Goal: Task Accomplishment & Management: Manage account settings

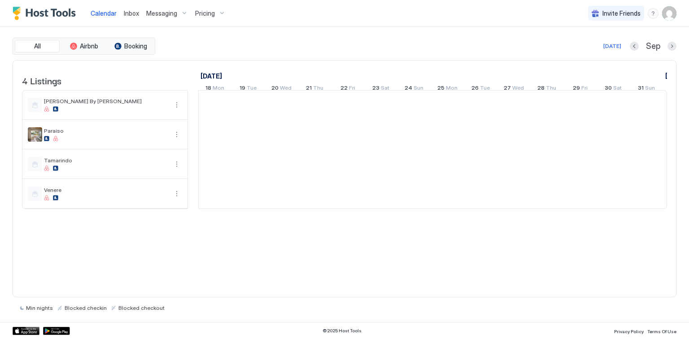
scroll to position [0, 498]
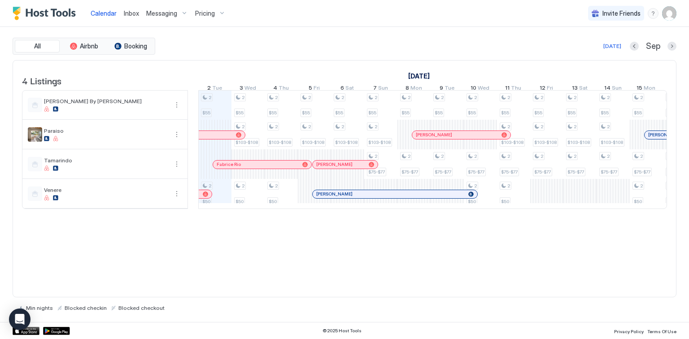
click at [219, 168] on div at bounding box center [219, 164] width 7 height 7
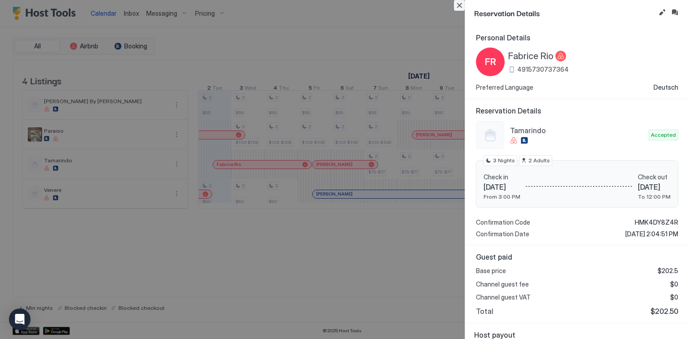
click at [463, 7] on button "Close" at bounding box center [459, 5] width 11 height 11
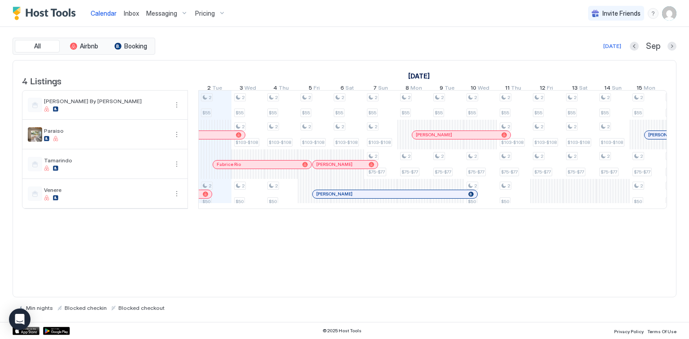
click at [131, 14] on span "Inbox" at bounding box center [131, 13] width 15 height 8
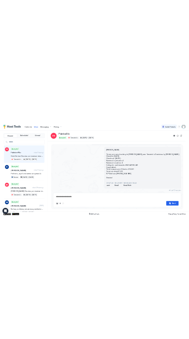
scroll to position [320, 0]
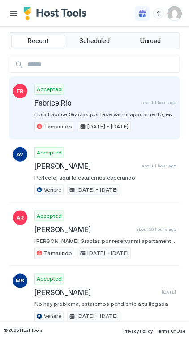
click at [72, 103] on span "Fabrice Rio" at bounding box center [87, 102] width 104 height 9
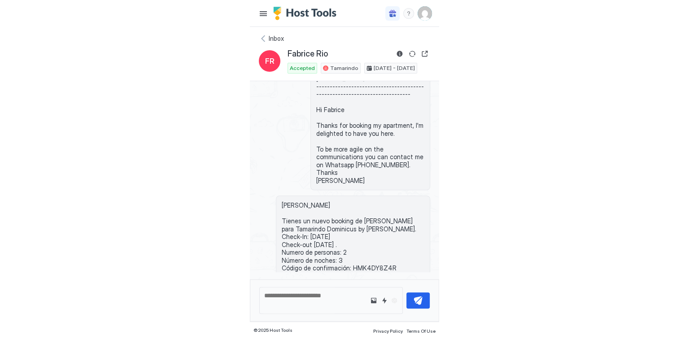
scroll to position [394, 0]
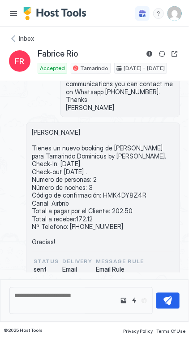
click at [126, 175] on span "[PERSON_NAME] Tienes un nuevo booking de [PERSON_NAME] para Tamarindo Dominicus…" at bounding box center [103, 187] width 143 height 118
copy span "HMK4DY8Z4R"
drag, startPoint x: 81, startPoint y: 54, endPoint x: 37, endPoint y: 54, distance: 43.9
click at [37, 54] on div "FR Fabrice Rio Accepted Tamarindo [DATE] - [DATE]" at bounding box center [94, 60] width 171 height 25
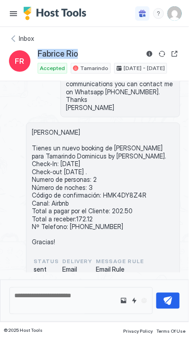
copy span "Fabrice Rio"
click at [15, 235] on div "[PERSON_NAME] Tienes un nuevo booking de [PERSON_NAME] para Tamarindo Dominicus…" at bounding box center [94, 206] width 171 height 168
drag, startPoint x: 131, startPoint y: 192, endPoint x: 108, endPoint y: 193, distance: 23.3
click at [108, 193] on span "[PERSON_NAME] Tienes un nuevo booking de [PERSON_NAME] para Tamarindo Dominicus…" at bounding box center [103, 187] width 143 height 118
copy span "202.50"
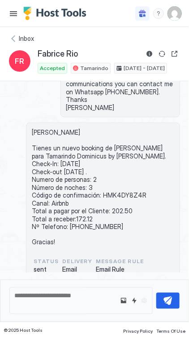
click at [101, 208] on span "[PERSON_NAME] Tienes un nuevo booking de [PERSON_NAME] para Tamarindo Dominicus…" at bounding box center [103, 187] width 143 height 118
copy span "4915730737364"
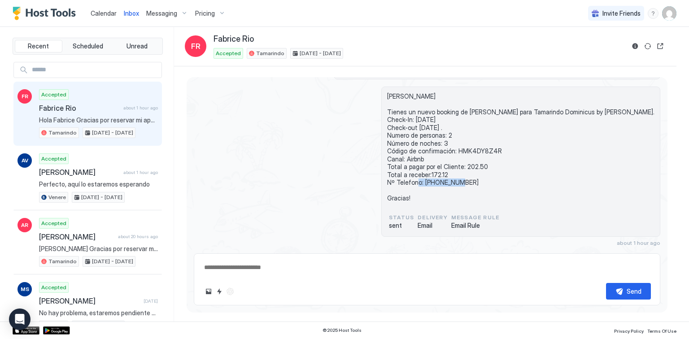
scroll to position [303, 0]
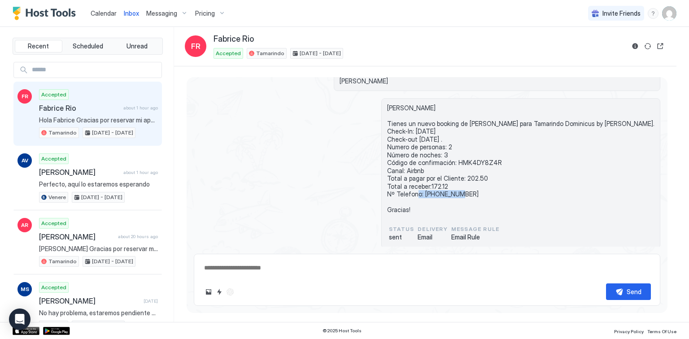
click at [109, 11] on span "Calendar" at bounding box center [104, 13] width 26 height 8
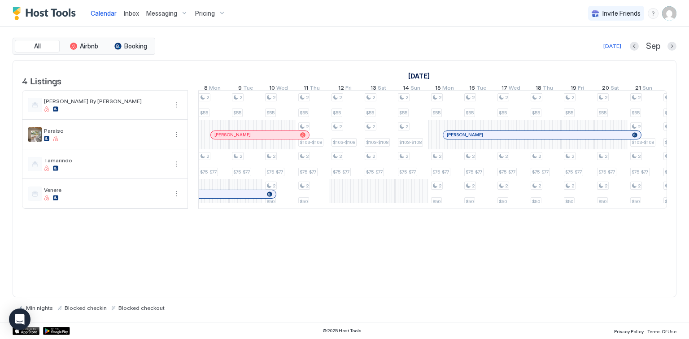
scroll to position [0, 340]
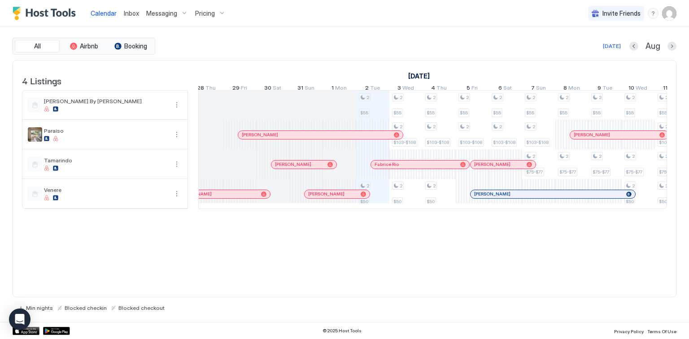
click at [130, 10] on span "Inbox" at bounding box center [131, 13] width 15 height 8
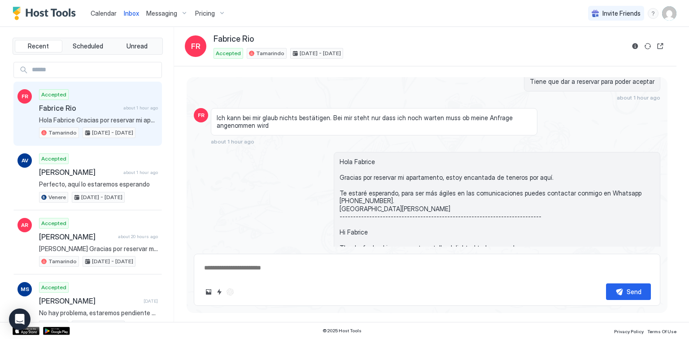
scroll to position [4, 0]
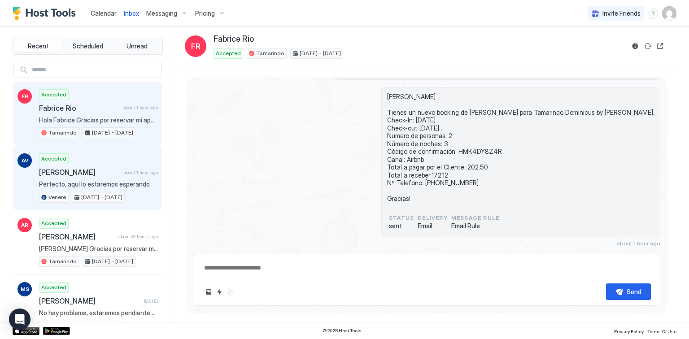
click at [126, 177] on div "Accepted [PERSON_NAME] about 1 hour ago Perfecto, aquí lo estaremos esperando V…" at bounding box center [98, 177] width 119 height 49
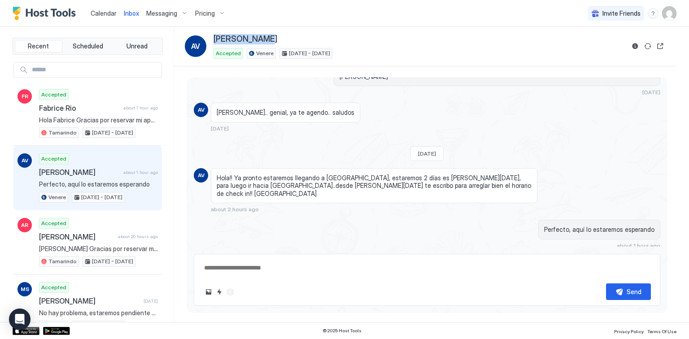
drag, startPoint x: 265, startPoint y: 40, endPoint x: 213, endPoint y: 42, distance: 52.5
click at [213, 42] on div "AV [PERSON_NAME] Accepted Venere [DATE] - [DATE]" at bounding box center [404, 46] width 439 height 25
copy span "[PERSON_NAME]"
click at [105, 13] on span "Calendar" at bounding box center [104, 13] width 26 height 8
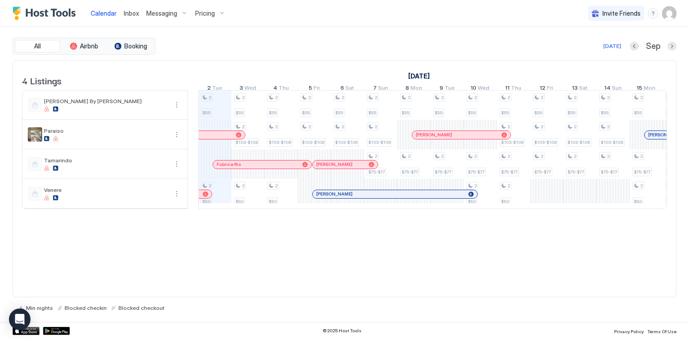
click at [126, 14] on span "Inbox" at bounding box center [131, 13] width 15 height 8
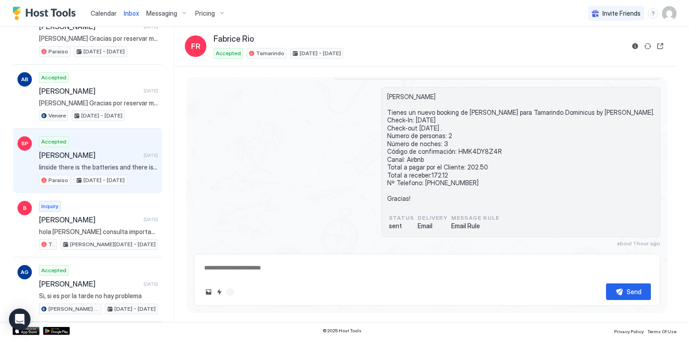
click at [87, 163] on span "Iinside there is the batteries and there is a red button you press it then go t…" at bounding box center [98, 167] width 119 height 8
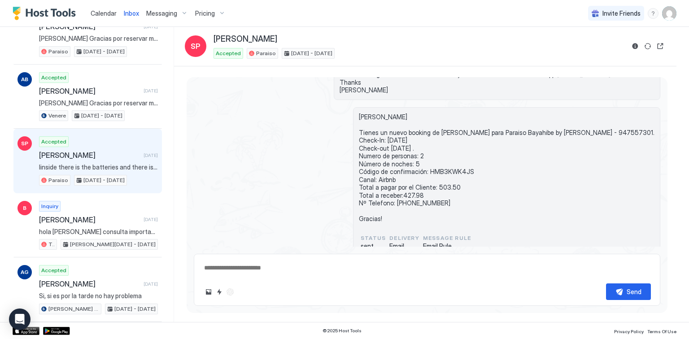
click at [441, 212] on span "[PERSON_NAME] Tienes un nuevo booking de [PERSON_NAME] para Paraiso Bayahibe by…" at bounding box center [507, 168] width 296 height 110
copy span "14155686033"
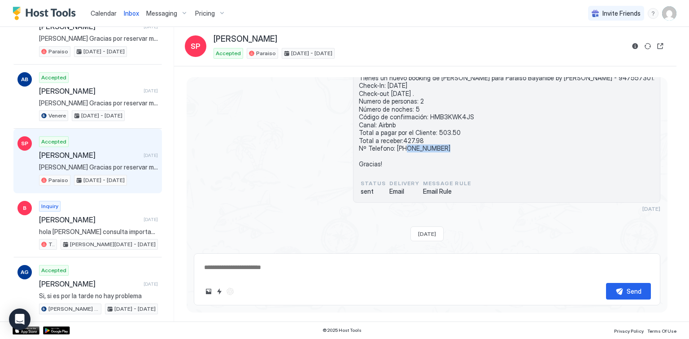
type textarea "*"
click at [113, 12] on span "Calendar" at bounding box center [104, 13] width 26 height 8
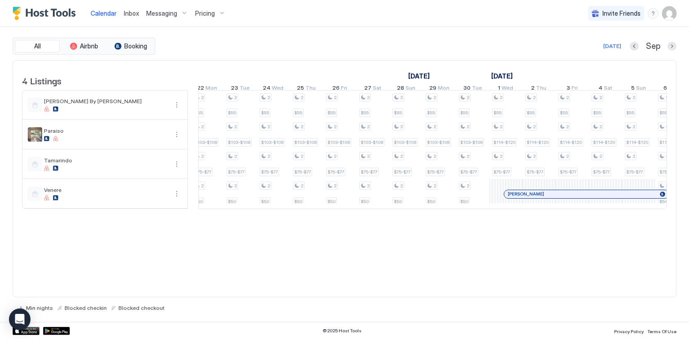
scroll to position [0, 1212]
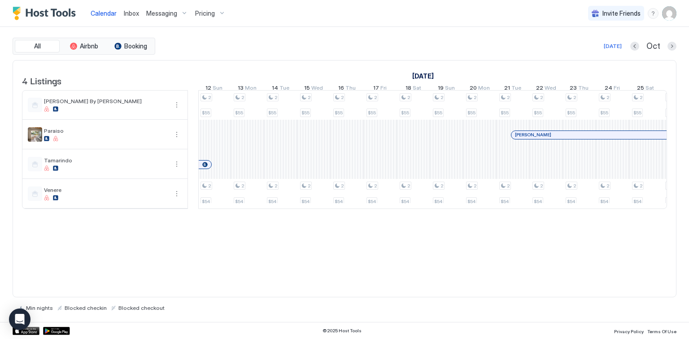
drag, startPoint x: 514, startPoint y: 213, endPoint x: 405, endPoint y: 218, distance: 109.1
click at [405, 209] on table "4 Listings [DATE] [DATE] 7 Sun 8 Mon 9 Tue 10 Wed 11 Thu 12 Fri 13 Sat 14 Sun 1…" at bounding box center [344, 135] width 645 height 149
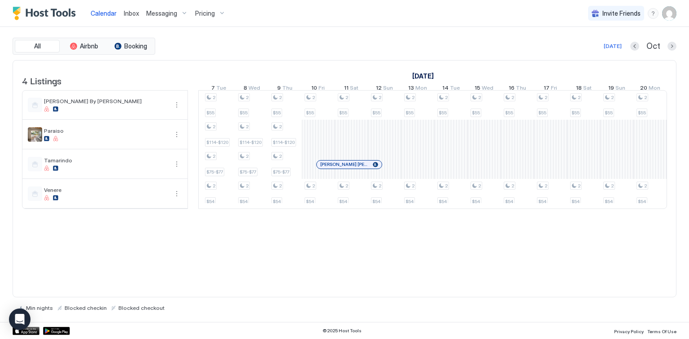
click at [325, 168] on div at bounding box center [325, 164] width 7 height 7
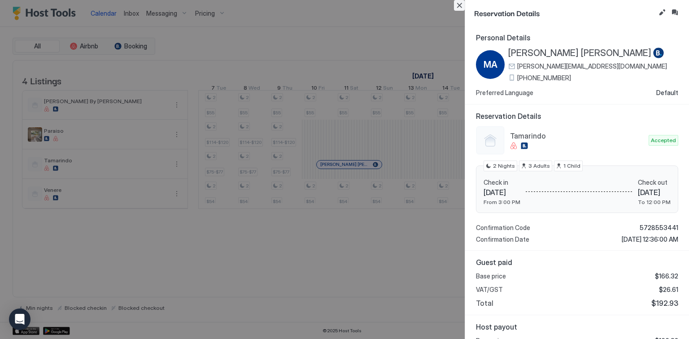
click at [459, 7] on button "Close" at bounding box center [459, 5] width 11 height 11
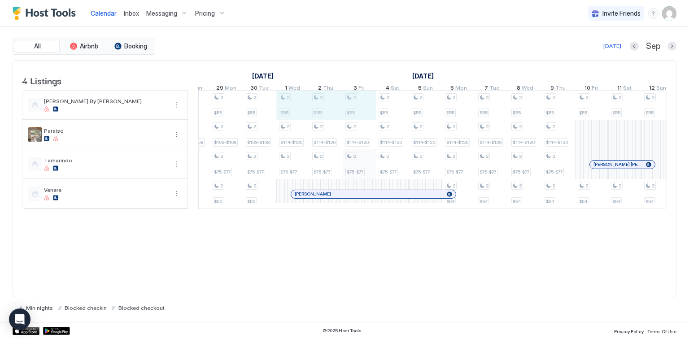
drag, startPoint x: 298, startPoint y: 112, endPoint x: 343, endPoint y: 165, distance: 69.4
click at [343, 165] on tr "2 $55 2 $103-$108 2 $75-$77 2 $55 2 $75-$77 2 $55 2 $75-$77 2 $55 2 $75-$77 2 $…" at bounding box center [376, 150] width 1792 height 118
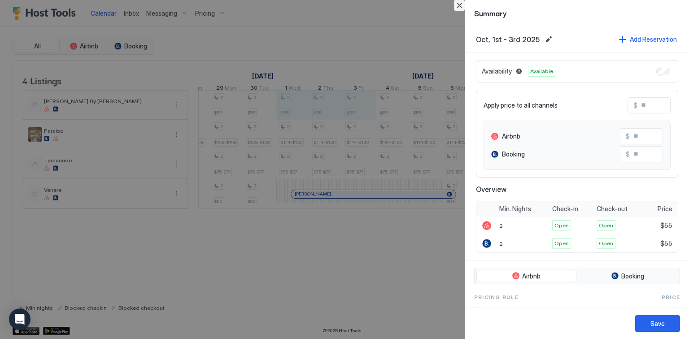
click at [460, 6] on button "Close" at bounding box center [459, 5] width 11 height 11
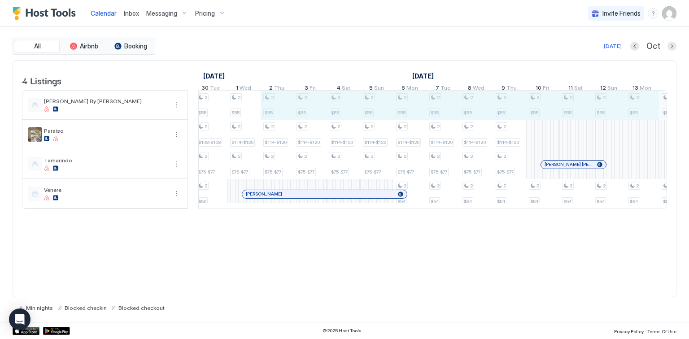
drag, startPoint x: 279, startPoint y: 117, endPoint x: 660, endPoint y: 116, distance: 380.3
click at [639, 113] on div "2 $55 2 $103-$108 2 $75-$77 2 $55 2 $75-$77 2 $55 2 $75-$77 2 $55 2 $75-$77 2 $…" at bounding box center [327, 150] width 1792 height 118
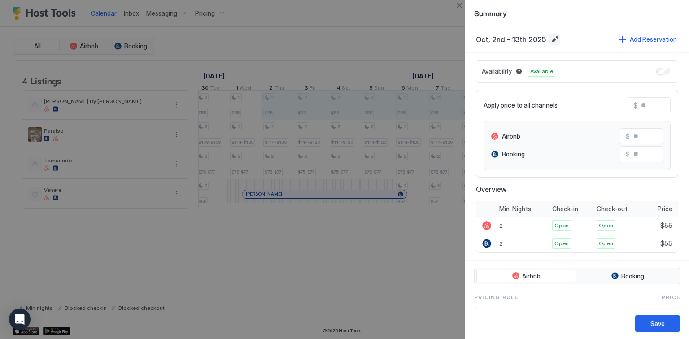
click at [551, 39] on button "Edit date range" at bounding box center [554, 39] width 11 height 11
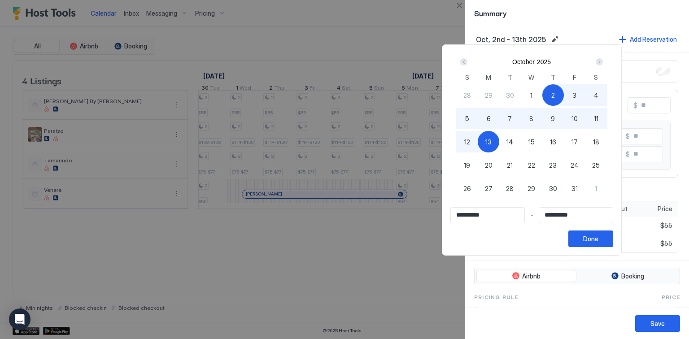
click at [492, 165] on span "20" at bounding box center [489, 165] width 8 height 9
type input "**********"
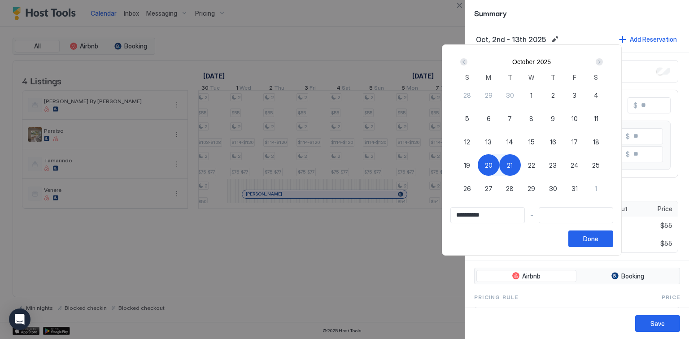
click at [542, 92] on div "1" at bounding box center [532, 95] width 22 height 22
type input "**********"
click at [564, 99] on div "2" at bounding box center [553, 95] width 22 height 22
type input "**********"
click at [555, 96] on span "2" at bounding box center [553, 95] width 4 height 9
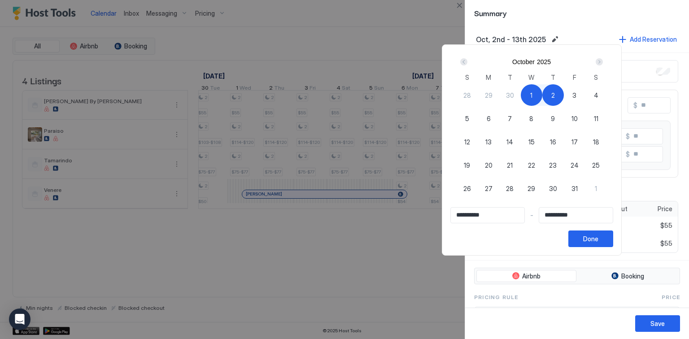
type input "**********"
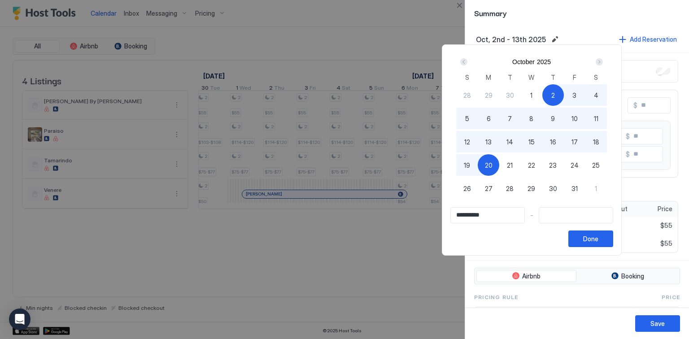
click at [499, 164] on div "20" at bounding box center [489, 165] width 22 height 22
type input "**********"
click at [613, 239] on button "Done" at bounding box center [590, 238] width 45 height 17
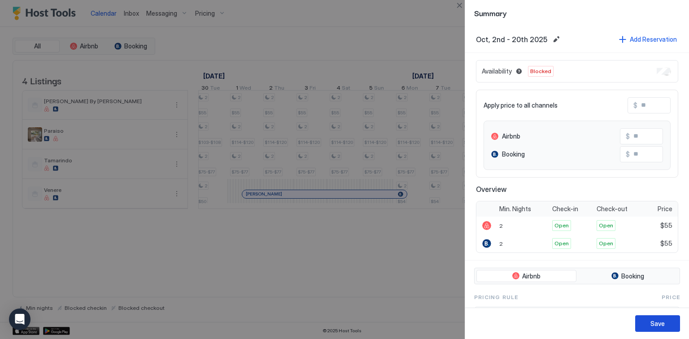
click at [658, 325] on div "Save" at bounding box center [657, 323] width 14 height 9
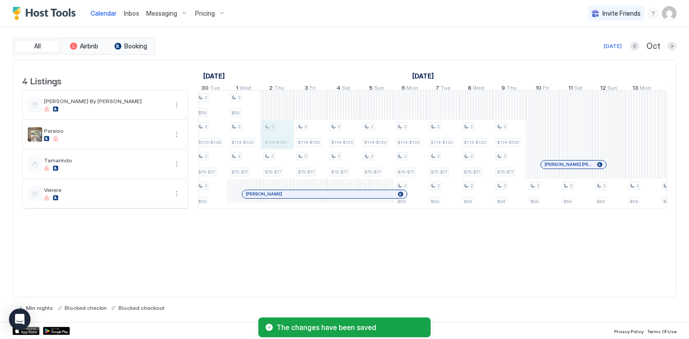
click at [275, 135] on div "2 $55 2 $103-$108 2 $75-$77 2 $55 2 $75-$77 2 $55 2 $75-$77 2 $55 2 $75-$77 2 $…" at bounding box center [327, 150] width 1792 height 118
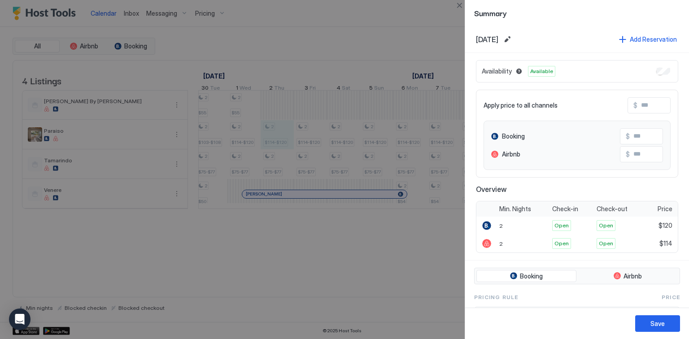
drag, startPoint x: 533, startPoint y: 32, endPoint x: 533, endPoint y: 39, distance: 6.7
click at [533, 38] on div "[DATE] Add Reservation" at bounding box center [577, 39] width 224 height 27
click at [513, 40] on button "Edit date range" at bounding box center [507, 39] width 11 height 11
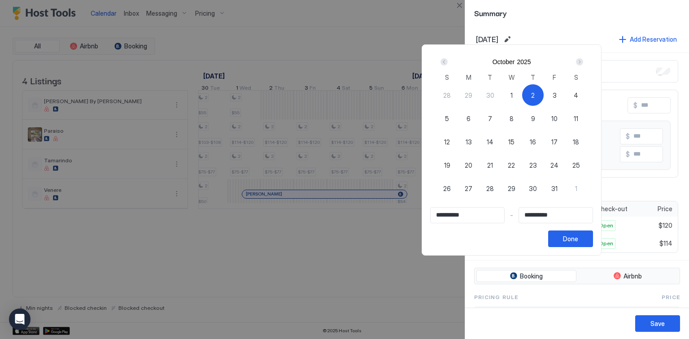
click at [493, 163] on span "21" at bounding box center [490, 165] width 6 height 9
type input "**********"
click at [544, 93] on div "2" at bounding box center [533, 95] width 22 height 22
type input "**********"
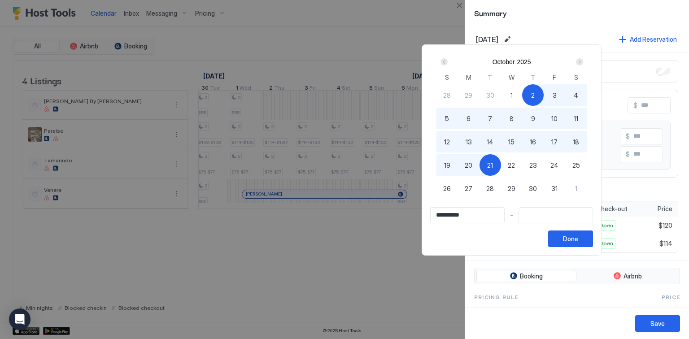
click at [501, 164] on div "21" at bounding box center [490, 165] width 22 height 22
type input "**********"
click at [578, 235] on div "Done" at bounding box center [570, 238] width 15 height 9
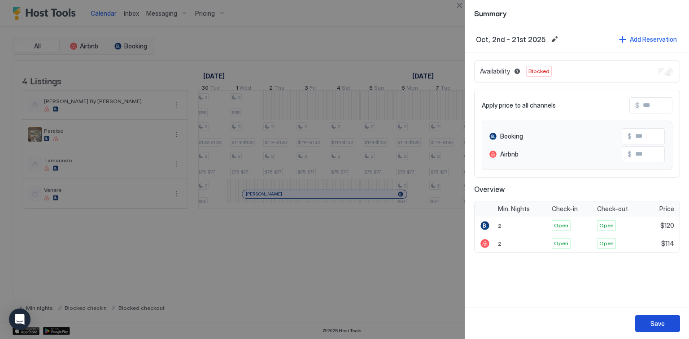
click at [660, 324] on div "Save" at bounding box center [657, 323] width 14 height 9
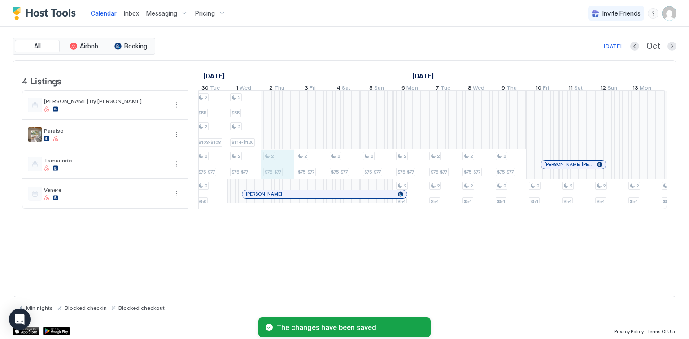
click at [281, 167] on div "2 $55 2 $103-$108 2 $75-$77 2 $55 2 $75-$77 2 $55 2 $75-$77 2 $55 2 $75-$77 2 $…" at bounding box center [327, 150] width 1792 height 118
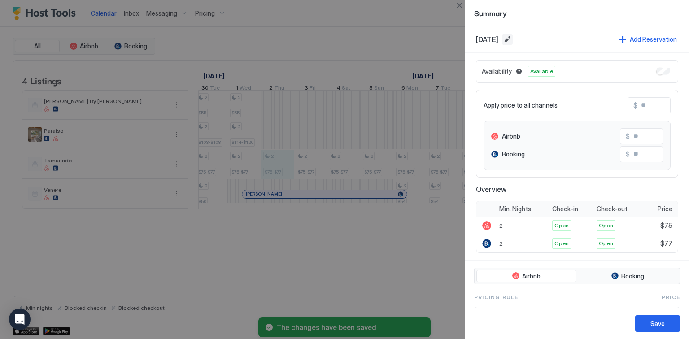
click at [513, 41] on button "Edit date range" at bounding box center [507, 39] width 11 height 11
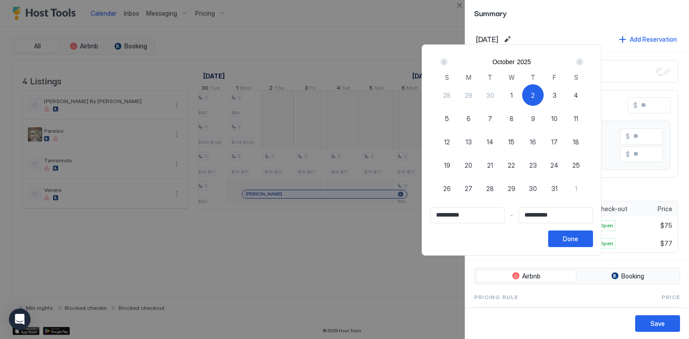
click at [544, 95] on div "2" at bounding box center [533, 95] width 22 height 22
click at [515, 164] on span "22" at bounding box center [511, 165] width 7 height 9
click at [544, 95] on div "2" at bounding box center [533, 95] width 22 height 22
type input "**********"
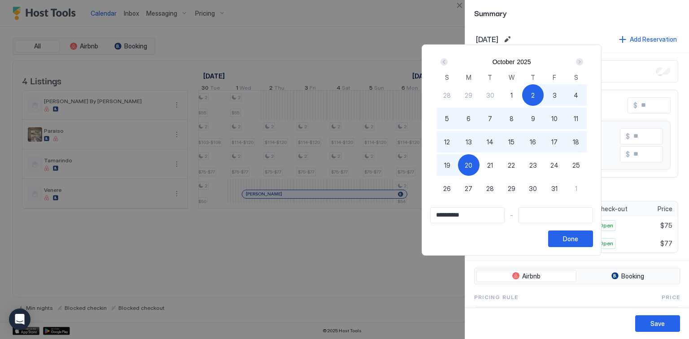
drag, startPoint x: 494, startPoint y: 165, endPoint x: 488, endPoint y: 165, distance: 6.3
click at [479, 165] on div "20" at bounding box center [469, 165] width 22 height 22
type input "**********"
click at [472, 165] on span "20" at bounding box center [469, 165] width 8 height 9
type input "**********"
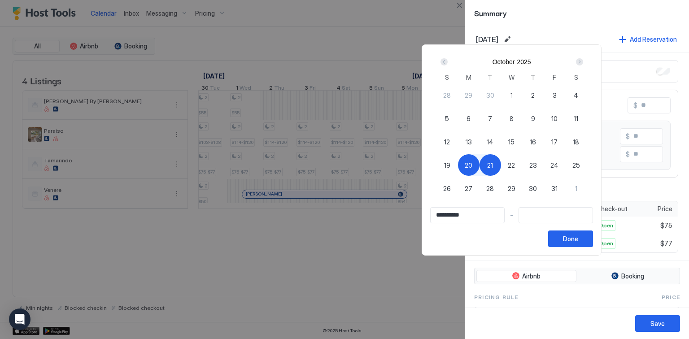
click at [544, 93] on div "2" at bounding box center [533, 95] width 22 height 22
type input "**********"
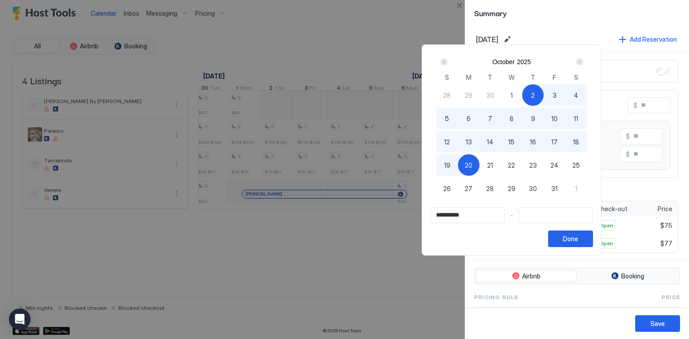
click at [472, 163] on span "20" at bounding box center [469, 165] width 8 height 9
type input "**********"
click at [578, 234] on div "Done" at bounding box center [570, 238] width 15 height 9
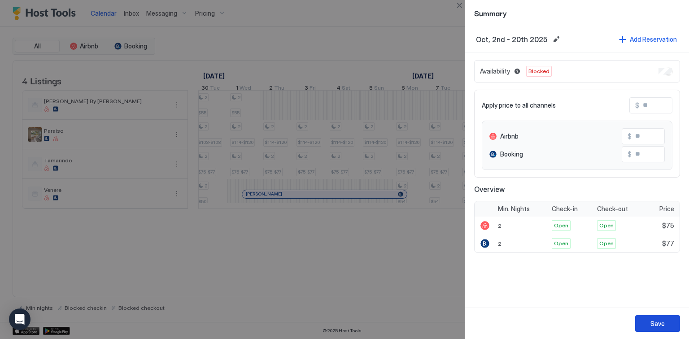
click at [656, 331] on button "Save" at bounding box center [657, 323] width 45 height 17
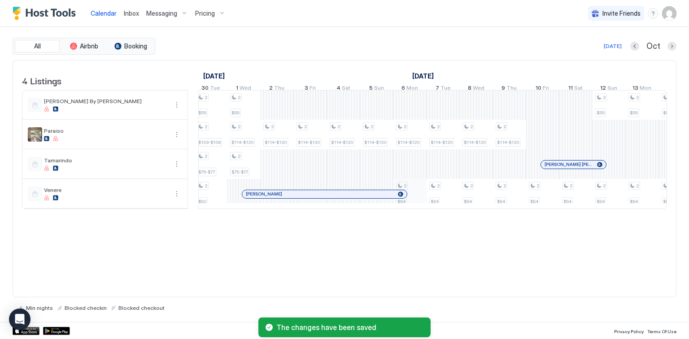
click at [414, 196] on div "2 $55 2 $103-$108 2 $75-$77 2 $55 2 $75-$77 2 $55 2 $75-$77 2 $55 2 $75-$77 2 $…" at bounding box center [327, 150] width 1792 height 118
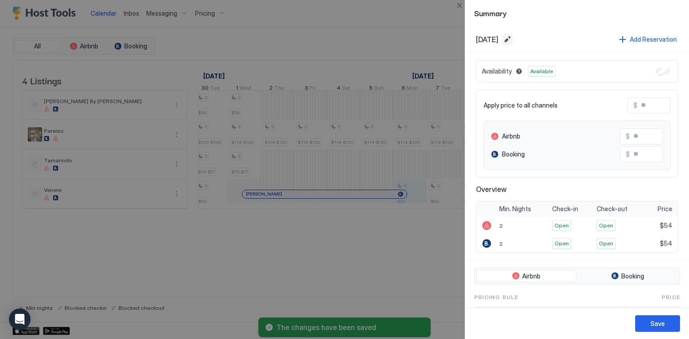
click at [513, 40] on button "Edit date range" at bounding box center [507, 39] width 11 height 11
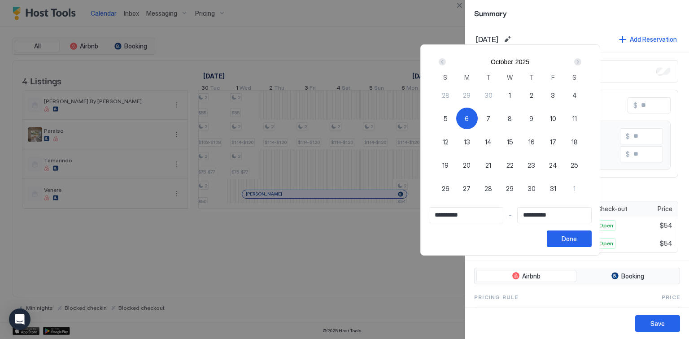
click at [542, 94] on div "2" at bounding box center [532, 95] width 22 height 22
type input "**********"
click at [533, 97] on span "2" at bounding box center [532, 95] width 4 height 9
type input "**********"
click at [470, 166] on span "20" at bounding box center [467, 165] width 8 height 9
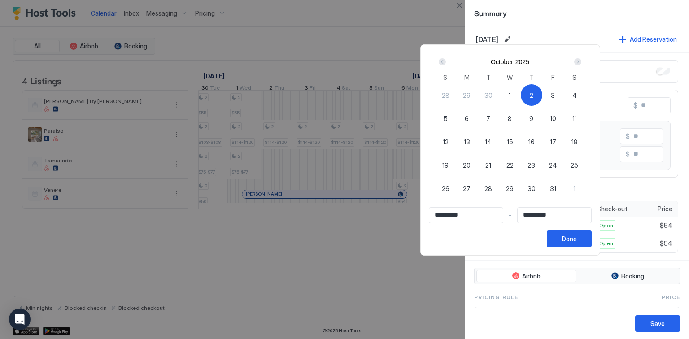
type input "**********"
click at [533, 94] on span "2" at bounding box center [532, 95] width 4 height 9
type input "**********"
click at [533, 94] on span "2" at bounding box center [532, 95] width 4 height 9
type input "**********"
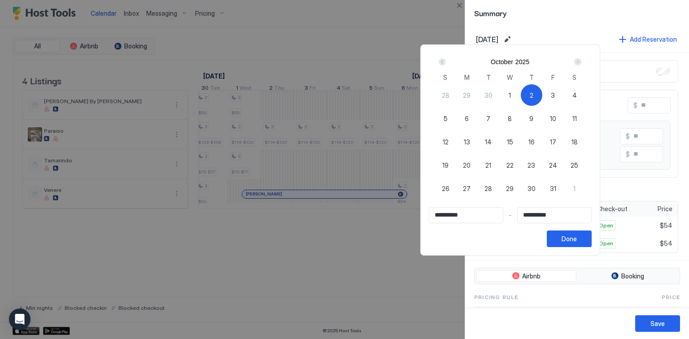
click at [470, 163] on span "20" at bounding box center [467, 165] width 8 height 9
type input "**********"
click at [533, 91] on span "2" at bounding box center [532, 95] width 4 height 9
type input "**********"
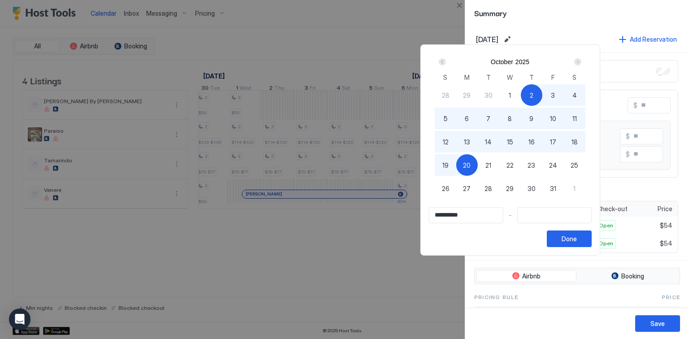
click at [478, 173] on div "20" at bounding box center [467, 165] width 22 height 22
type input "**********"
click at [577, 237] on div "Done" at bounding box center [568, 238] width 15 height 9
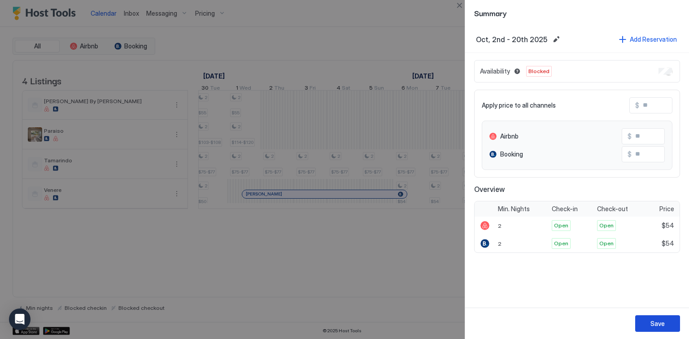
click at [657, 319] on div "Save" at bounding box center [657, 323] width 14 height 9
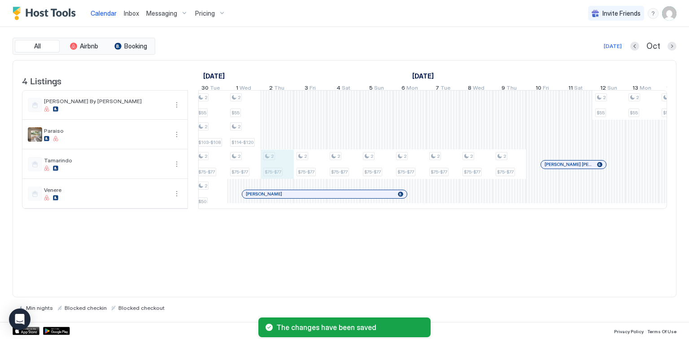
click at [288, 164] on div "2 $55 2 $103-$108 2 $75-$77 2 $55 2 $75-$77 2 $55 2 $75-$77 2 $55 2 $75-$77 2 $…" at bounding box center [327, 150] width 1792 height 118
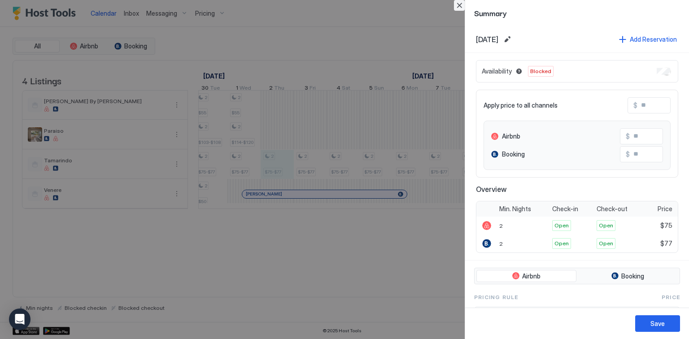
click at [462, 8] on button "Close" at bounding box center [459, 5] width 11 height 11
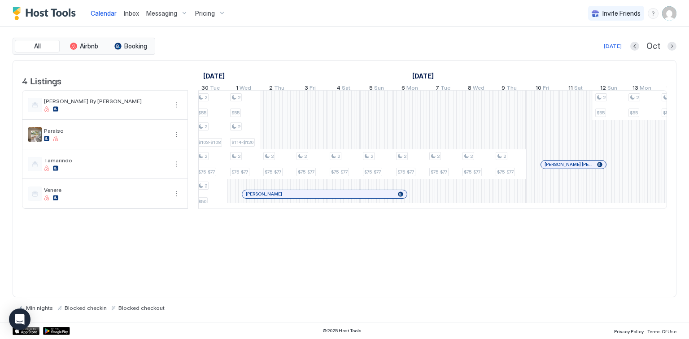
click at [136, 12] on span "Inbox" at bounding box center [131, 13] width 15 height 8
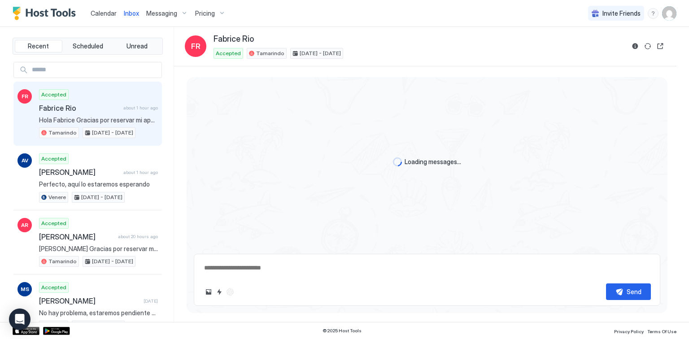
type textarea "*"
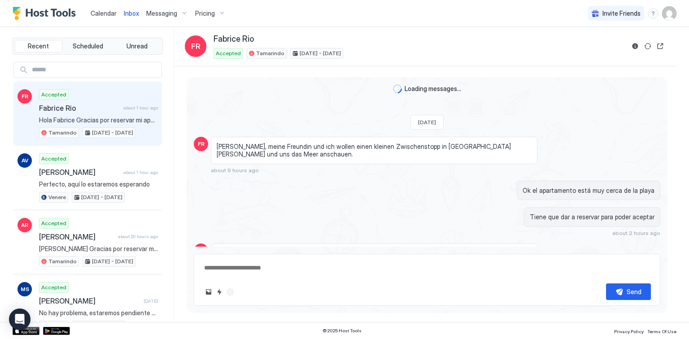
scroll to position [193, 0]
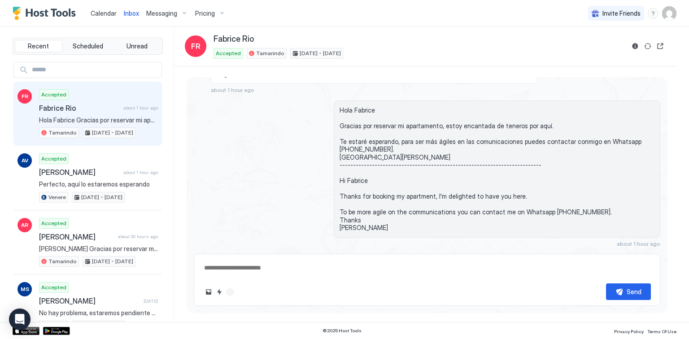
click at [99, 12] on span "Calendar" at bounding box center [104, 13] width 26 height 8
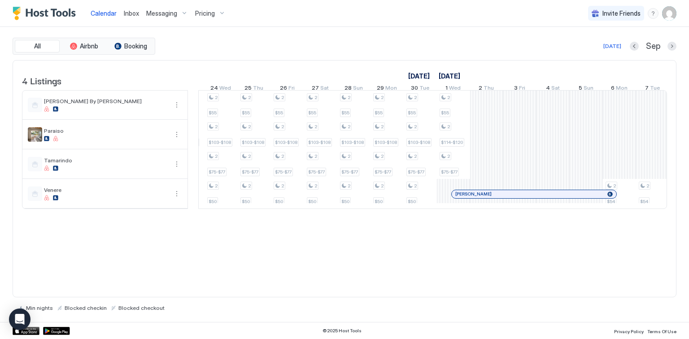
scroll to position [0, 583]
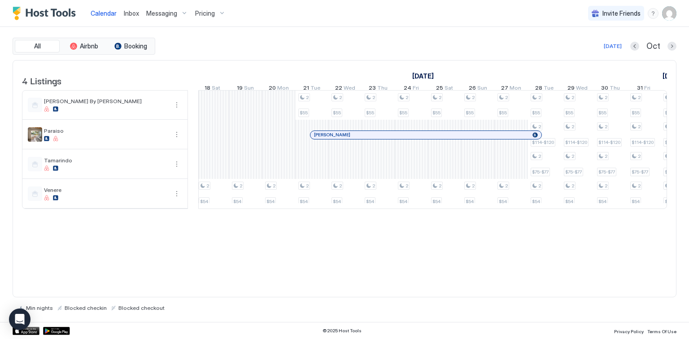
drag, startPoint x: 310, startPoint y: 127, endPoint x: 355, endPoint y: 157, distance: 53.1
click at [413, 173] on div "2 $55 2 $103-$108 2 $75-$77 2 $50 2 $55 2 $103-$108 2 $75-$77 2 $50 2 $55 2 $10…" at bounding box center [395, 150] width 1792 height 118
click at [317, 139] on div at bounding box center [316, 134] width 7 height 7
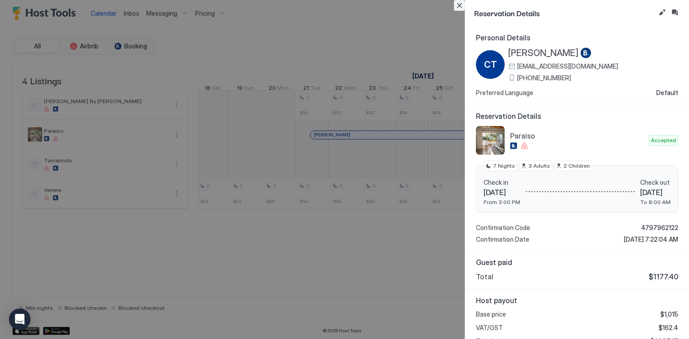
click at [456, 6] on button "Close" at bounding box center [459, 5] width 11 height 11
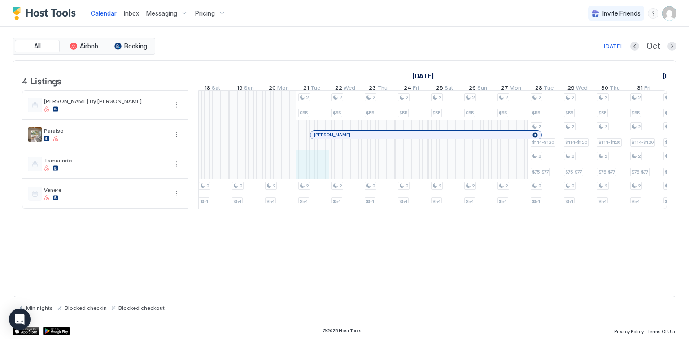
click at [319, 163] on div "2 $55 2 $103-$108 2 $75-$77 2 $50 2 $55 2 $103-$108 2 $75-$77 2 $50 2 $55 2 $10…" at bounding box center [395, 150] width 1792 height 118
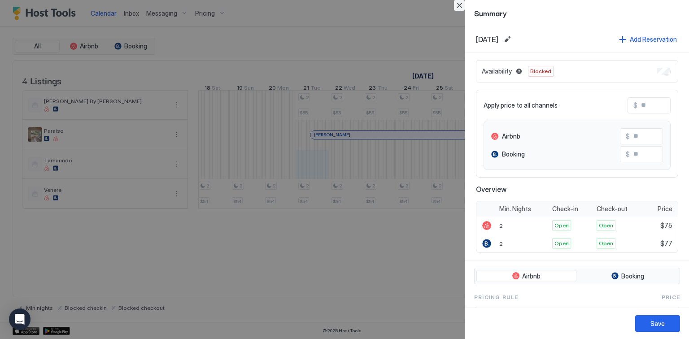
click at [461, 6] on button "Close" at bounding box center [459, 5] width 11 height 11
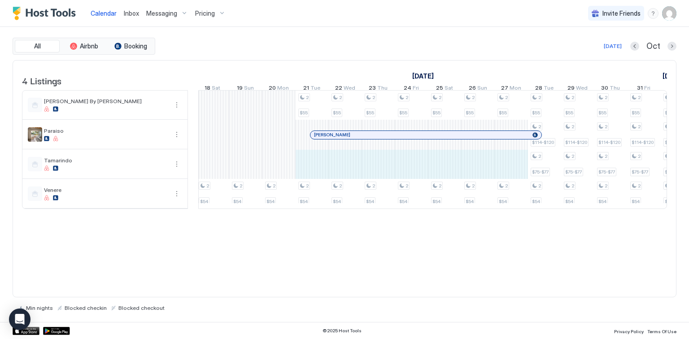
drag, startPoint x: 321, startPoint y: 166, endPoint x: 500, endPoint y: 170, distance: 179.0
click at [508, 170] on div "2 $55 2 $103-$108 2 $75-$77 2 $50 2 $55 2 $103-$108 2 $75-$77 2 $50 2 $55 2 $10…" at bounding box center [395, 150] width 1792 height 118
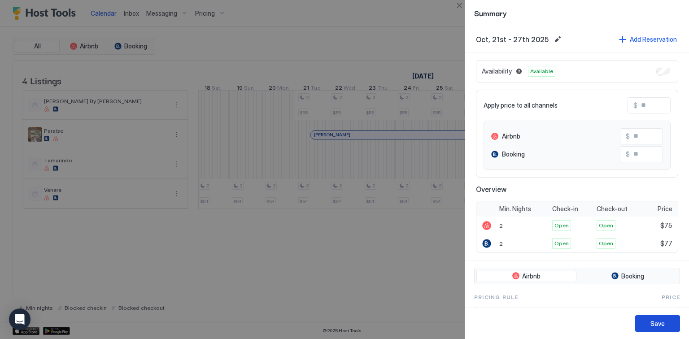
click at [657, 319] on div "Save" at bounding box center [657, 323] width 14 height 9
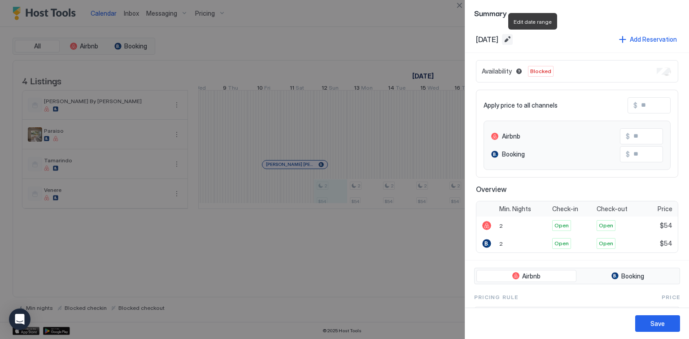
click at [513, 39] on button "Edit date range" at bounding box center [507, 39] width 11 height 11
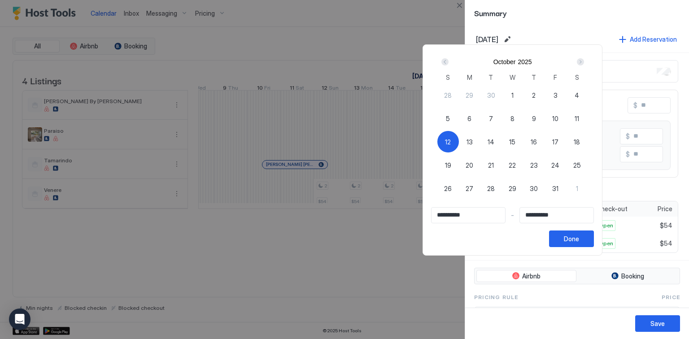
click at [535, 93] on span "2" at bounding box center [534, 95] width 4 height 9
type input "**********"
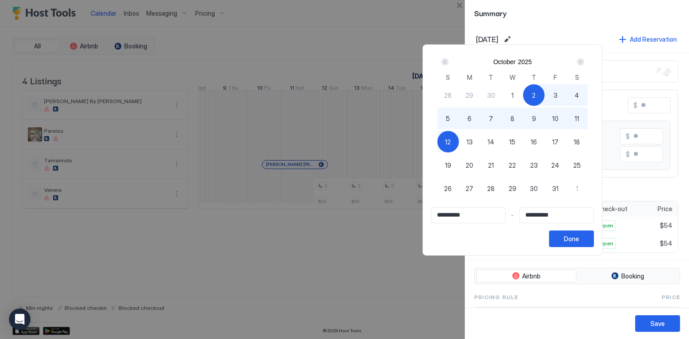
click at [516, 161] on span "22" at bounding box center [512, 165] width 7 height 9
type input "**********"
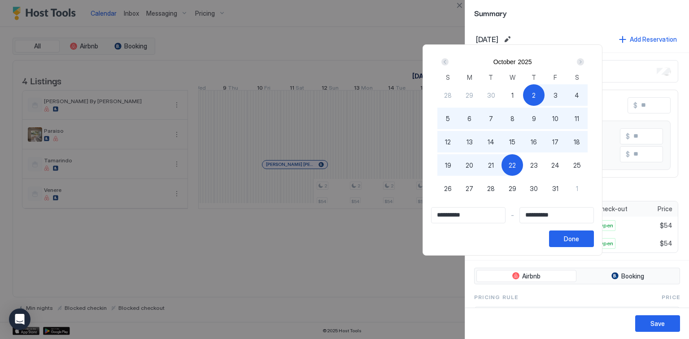
click at [473, 165] on span "20" at bounding box center [469, 165] width 8 height 9
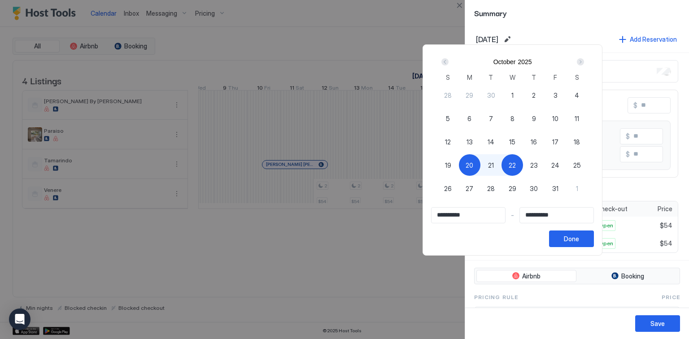
click at [535, 94] on span "2" at bounding box center [534, 95] width 4 height 9
type input "**********"
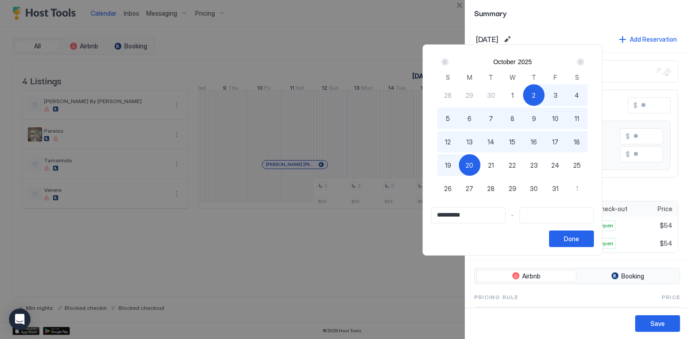
click at [480, 172] on div "20" at bounding box center [470, 165] width 22 height 22
type input "**********"
click at [579, 240] on div "Done" at bounding box center [571, 238] width 15 height 9
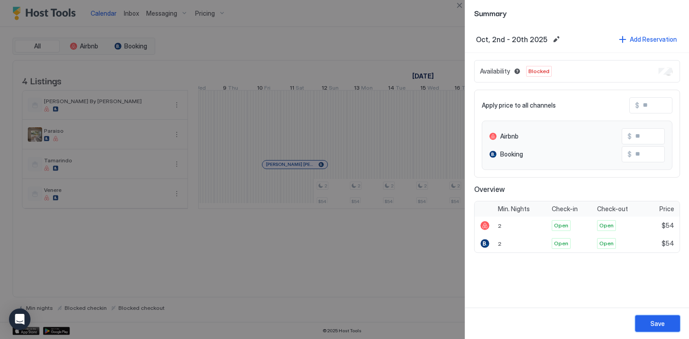
click at [653, 325] on div "Save" at bounding box center [657, 323] width 14 height 9
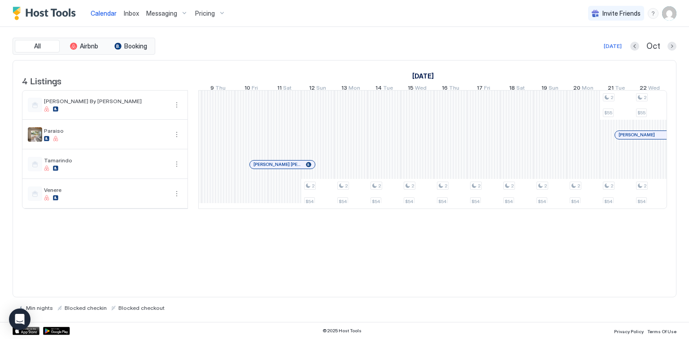
click at [127, 16] on span "Inbox" at bounding box center [131, 13] width 15 height 8
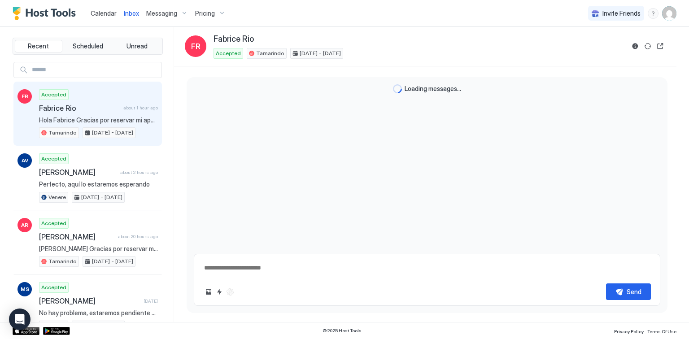
scroll to position [193, 0]
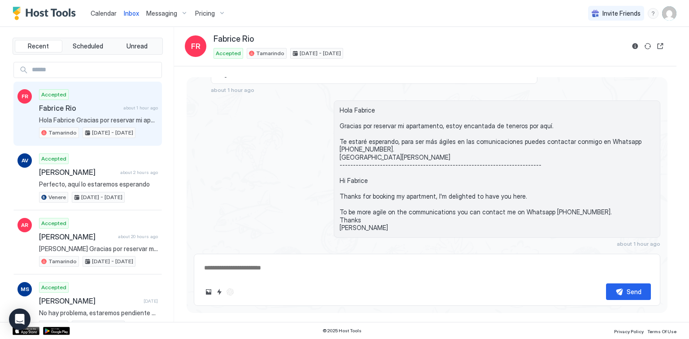
type textarea "*"
click at [102, 13] on span "Calendar" at bounding box center [104, 13] width 26 height 8
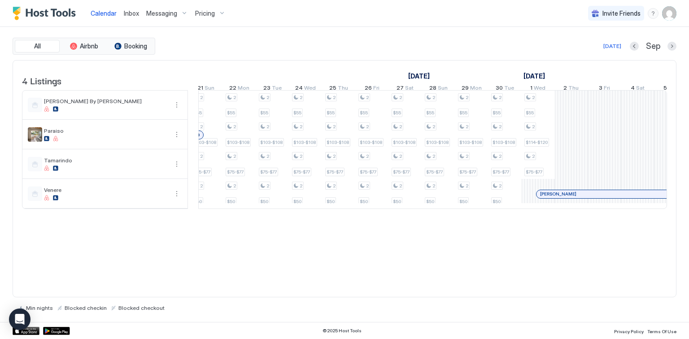
scroll to position [0, 1140]
